Goal: Check status: Check status

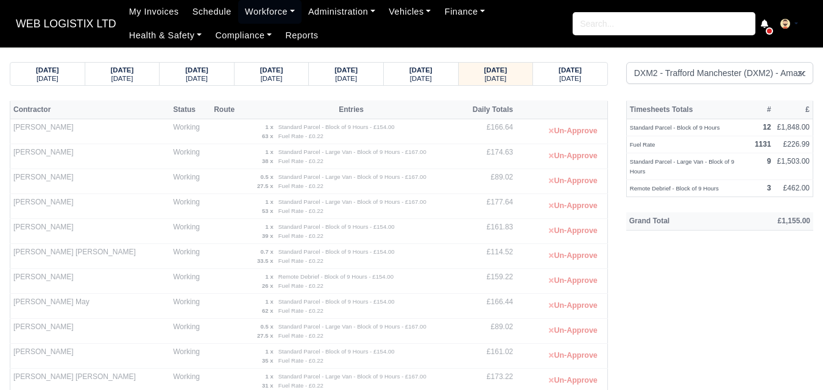
select select "1"
click at [568, 82] on small "[DATE]" at bounding box center [570, 78] width 22 height 7
select select "1"
click at [491, 82] on small "[DATE]" at bounding box center [495, 78] width 22 height 7
